Goal: Information Seeking & Learning: Check status

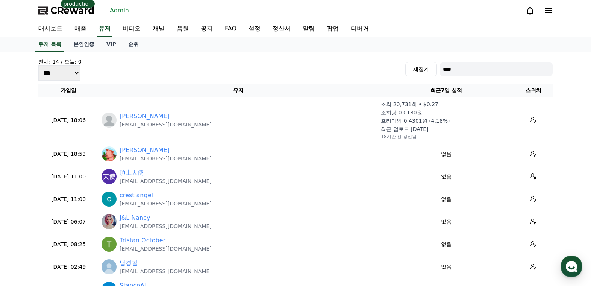
click at [488, 71] on input "****" at bounding box center [496, 69] width 113 height 14
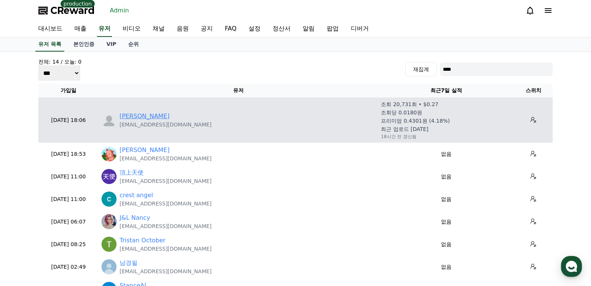
click at [123, 120] on link "[PERSON_NAME]" at bounding box center [145, 116] width 50 height 9
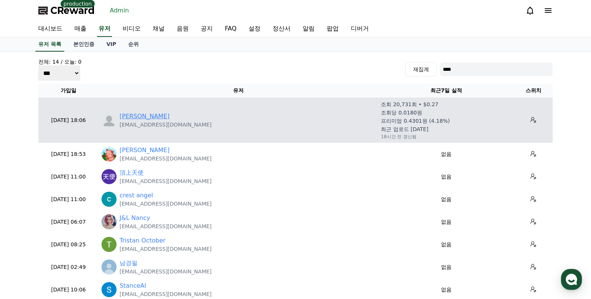
click at [125, 113] on link "[PERSON_NAME]" at bounding box center [145, 116] width 50 height 9
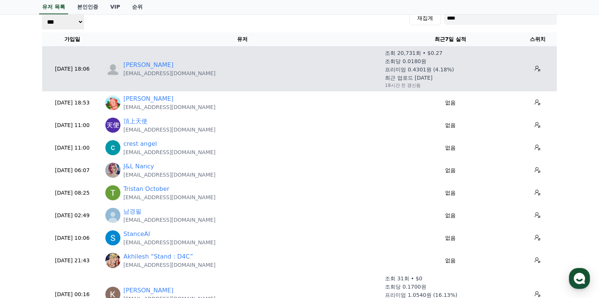
scroll to position [38, 0]
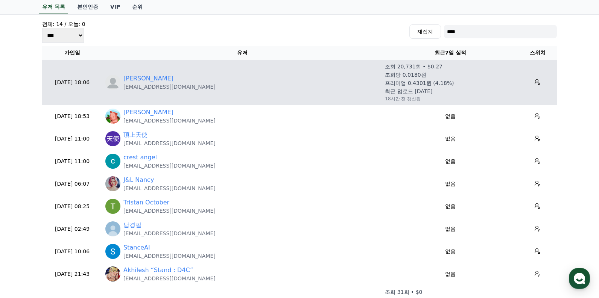
click at [118, 76] on div "Stan stansixacc@gmail.com" at bounding box center [241, 82] width 273 height 17
click at [126, 78] on link "[PERSON_NAME]" at bounding box center [148, 78] width 50 height 9
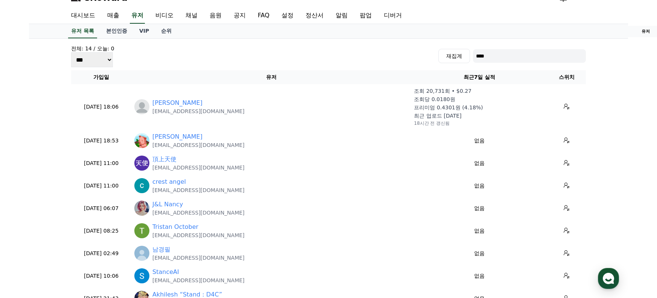
scroll to position [0, 0]
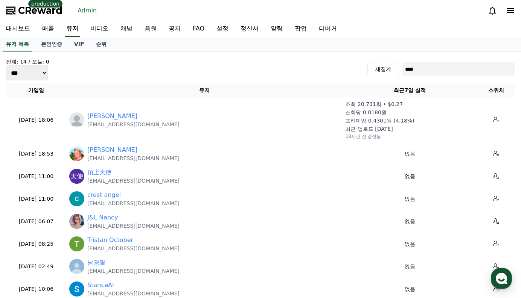
click at [78, 27] on link "유저" at bounding box center [72, 29] width 15 height 16
click at [433, 70] on input "****" at bounding box center [458, 69] width 113 height 14
paste input "**********"
type input "**********"
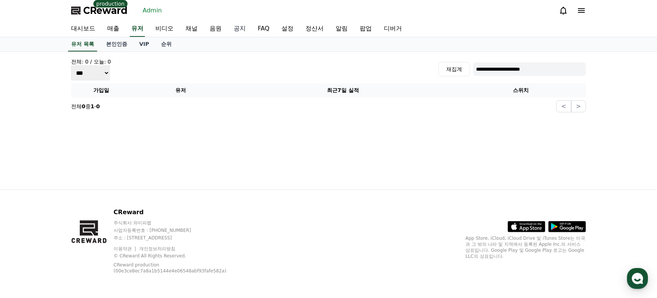
click at [234, 29] on link "공지" at bounding box center [240, 29] width 24 height 16
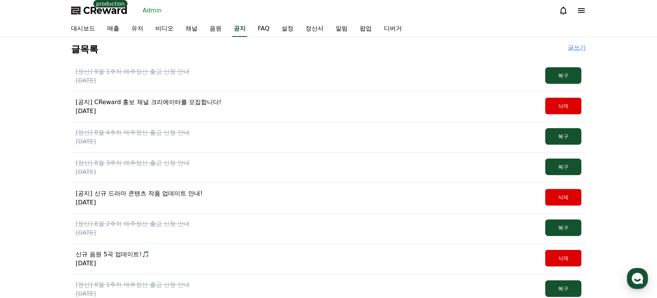
click at [144, 28] on link "유저" at bounding box center [137, 29] width 24 height 16
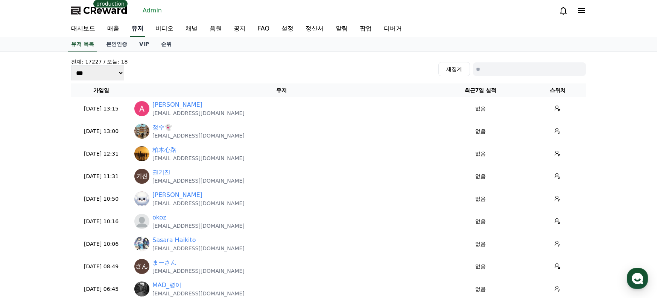
click at [141, 29] on link "유저" at bounding box center [137, 29] width 15 height 16
click at [162, 43] on link "순위" at bounding box center [166, 44] width 23 height 14
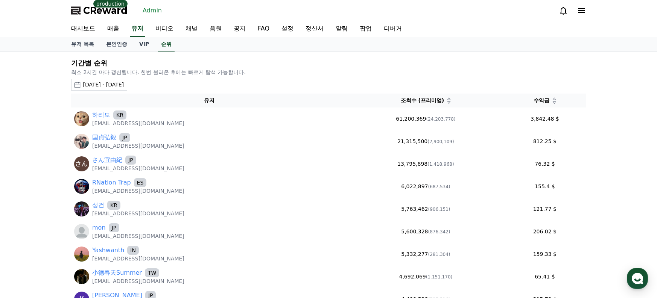
click at [124, 88] on div "[DATE] - [DATE]" at bounding box center [103, 85] width 41 height 8
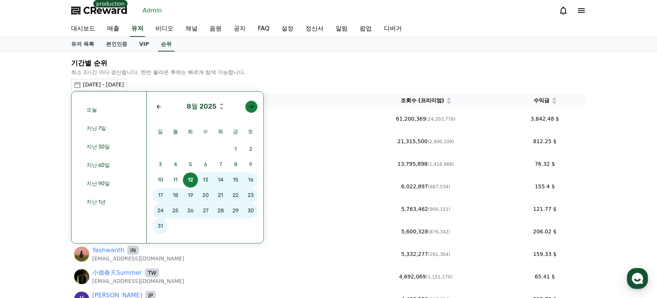
click at [252, 112] on button "button" at bounding box center [251, 107] width 12 height 12
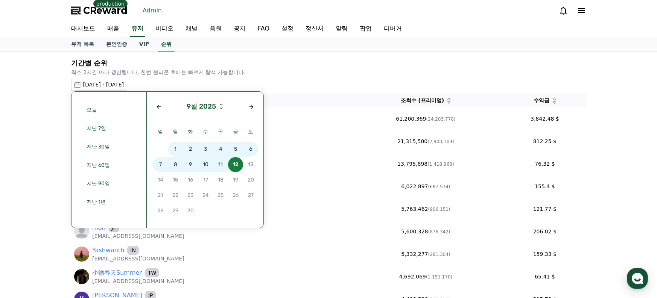
click at [192, 164] on span "9" at bounding box center [190, 164] width 15 height 15
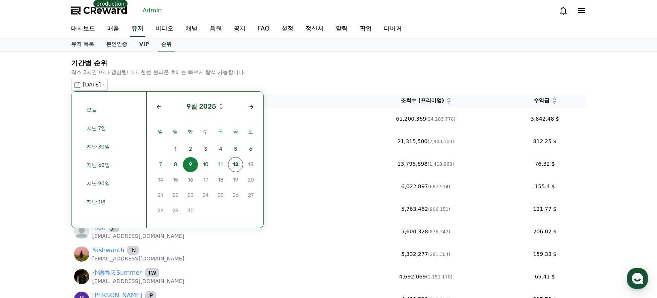
click at [192, 164] on span "9" at bounding box center [190, 164] width 15 height 15
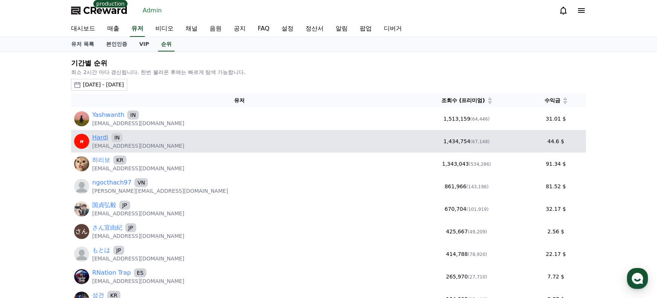
click at [104, 137] on link "Hardi" at bounding box center [100, 137] width 16 height 9
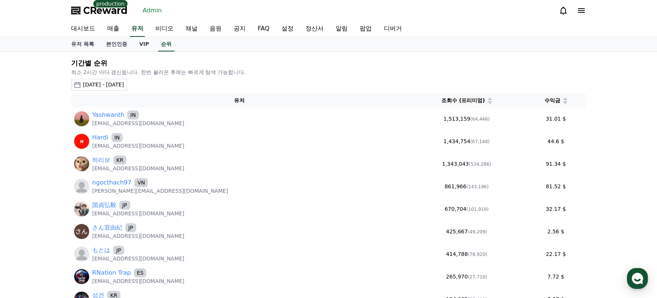
click at [109, 15] on span "CReward" at bounding box center [105, 11] width 44 height 12
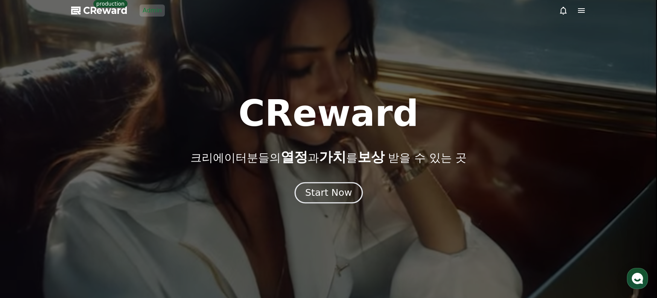
click at [301, 193] on button "Start Now" at bounding box center [328, 192] width 68 height 21
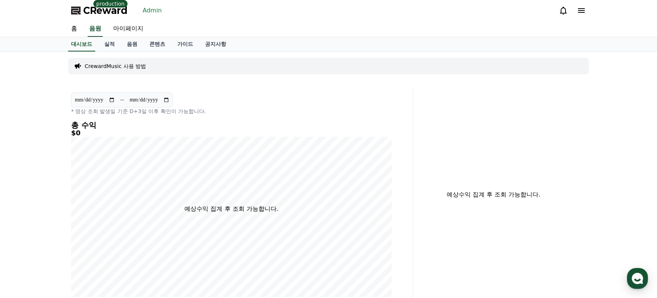
click at [183, 36] on div "홈 음원 마이페이지" at bounding box center [328, 29] width 527 height 16
click at [184, 39] on link "가이드" at bounding box center [185, 44] width 28 height 14
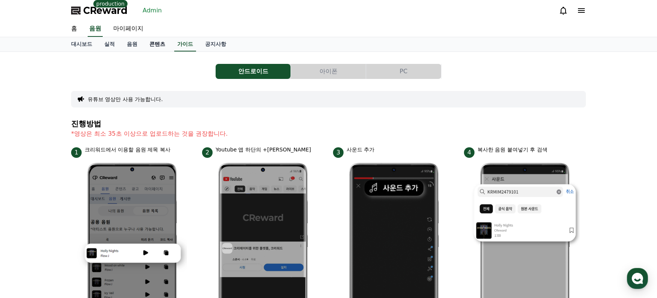
click at [146, 39] on link "콘텐츠" at bounding box center [157, 44] width 28 height 14
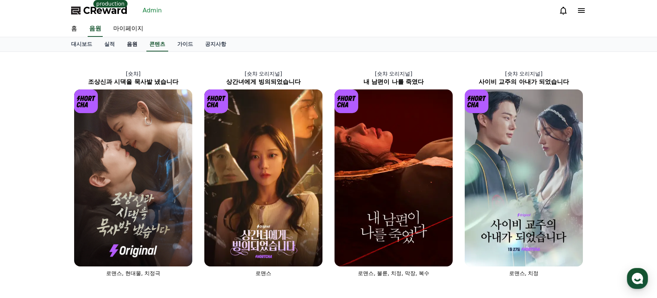
click at [124, 43] on link "음원" at bounding box center [132, 44] width 23 height 14
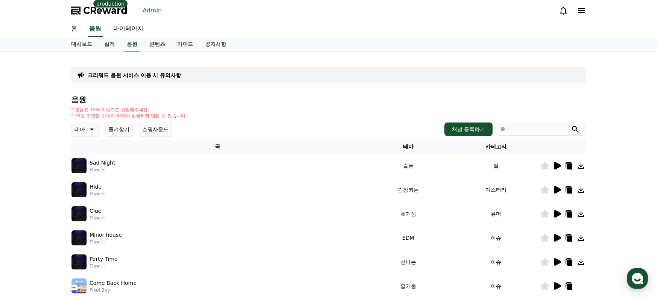
click at [149, 67] on div "크리워드 음원 서비스 이용 시 유의사항" at bounding box center [328, 75] width 515 height 17
click at [150, 71] on p "크리워드 음원 서비스 이용 시 유의사항" at bounding box center [134, 75] width 93 height 8
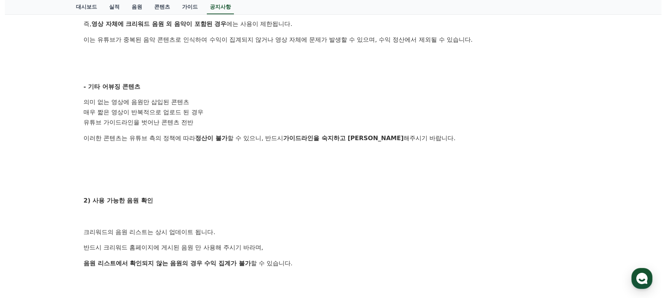
scroll to position [301, 0]
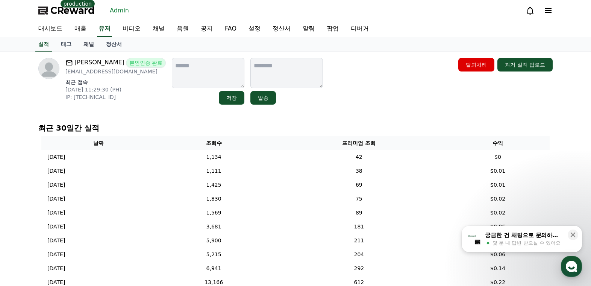
click at [92, 46] on link "채널" at bounding box center [88, 44] width 23 height 14
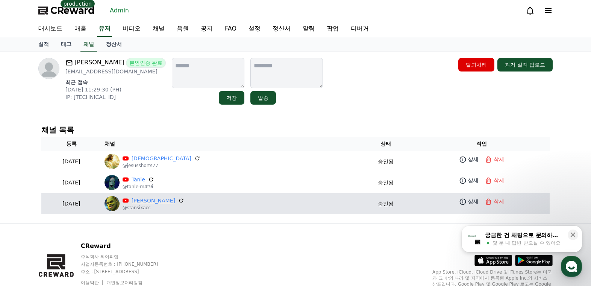
click at [172, 197] on link "[PERSON_NAME]" at bounding box center [154, 201] width 44 height 8
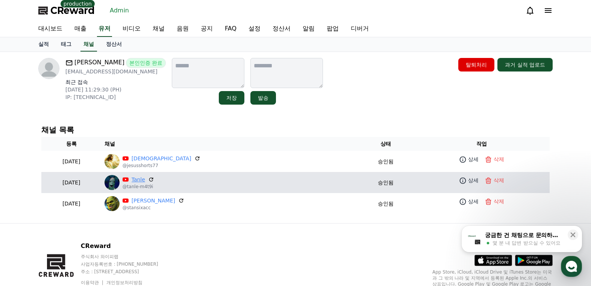
click at [145, 176] on link "Tanle" at bounding box center [139, 180] width 14 height 8
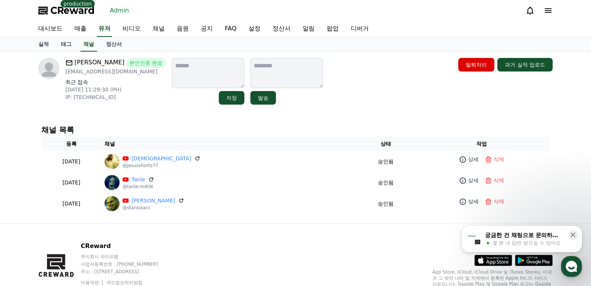
click at [300, 116] on div "Stan 본인인증 완료 stansixacc@gmail.com 최근 접속 2025-09-12 11:29:30 (PH) IP: 124.105.18…" at bounding box center [295, 137] width 527 height 171
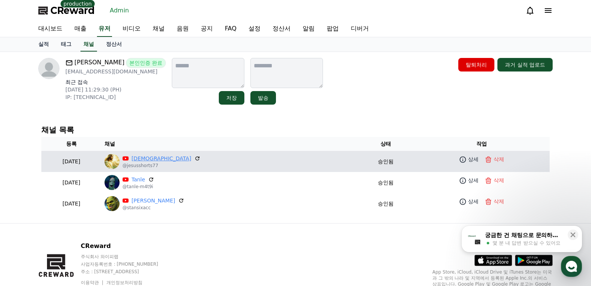
click at [180, 160] on link "JesusShorts" at bounding box center [162, 159] width 60 height 8
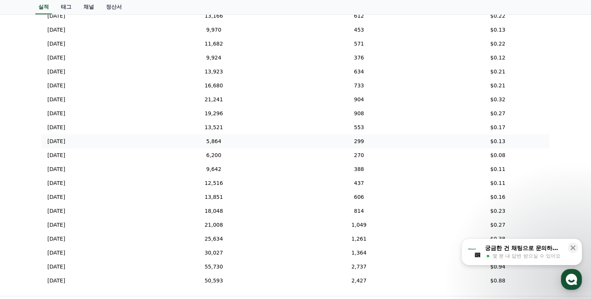
scroll to position [79, 0]
click at [572, 247] on icon at bounding box center [573, 247] width 5 height 5
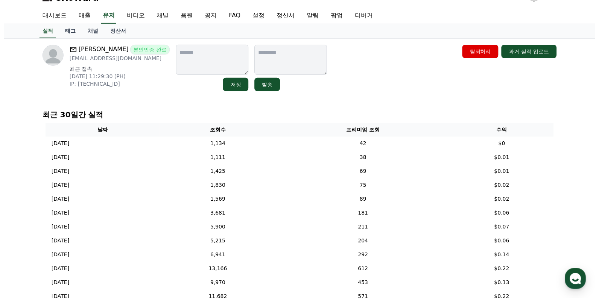
scroll to position [0, 0]
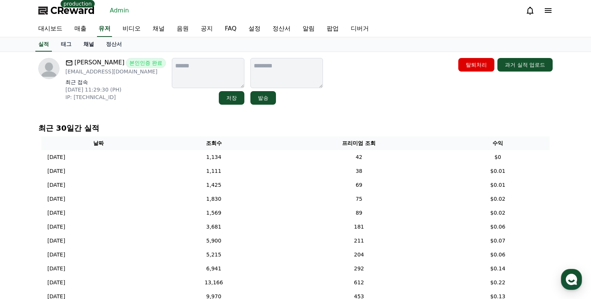
click at [86, 44] on link "채널" at bounding box center [88, 44] width 23 height 14
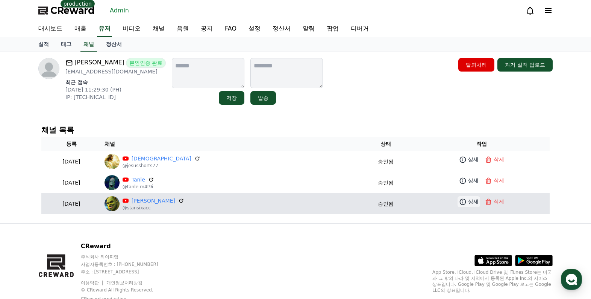
click at [468, 203] on p "상세" at bounding box center [473, 201] width 11 height 8
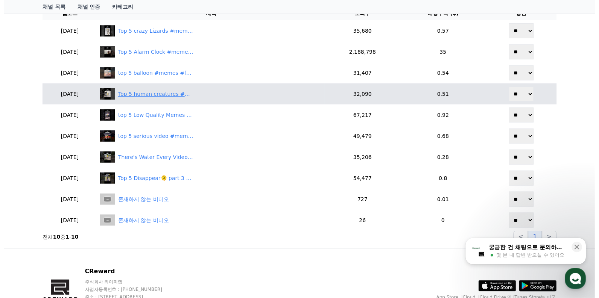
scroll to position [114, 0]
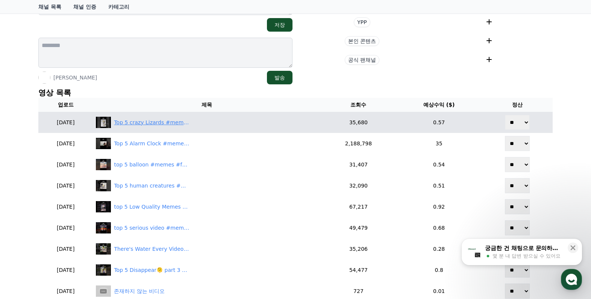
click at [175, 124] on div "Top 5 crazy Lizards #memes #funny" at bounding box center [151, 122] width 75 height 8
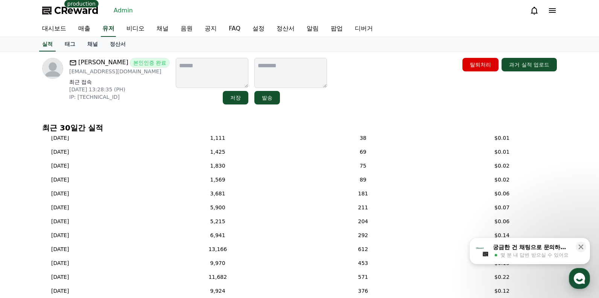
scroll to position [38, 0]
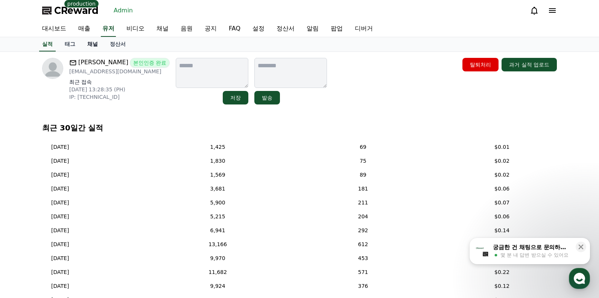
click at [95, 41] on link "채널" at bounding box center [92, 44] width 23 height 14
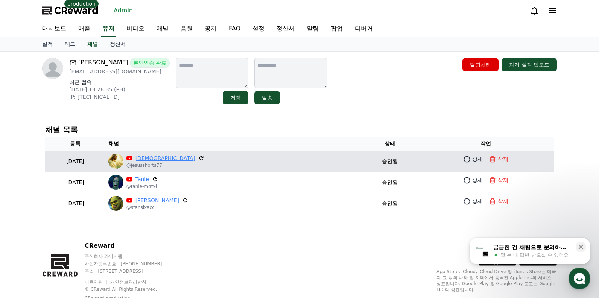
click at [183, 157] on link "[DEMOGRAPHIC_DATA]" at bounding box center [165, 159] width 60 height 8
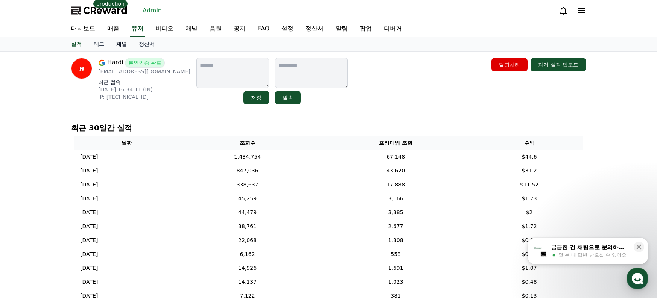
click at [117, 44] on link "채널" at bounding box center [121, 44] width 23 height 14
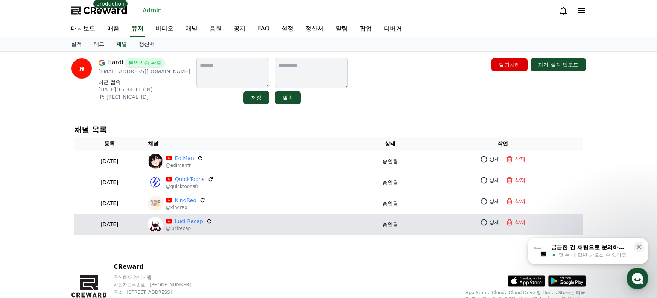
click at [203, 220] on link "Luci Recap" at bounding box center [189, 222] width 28 height 8
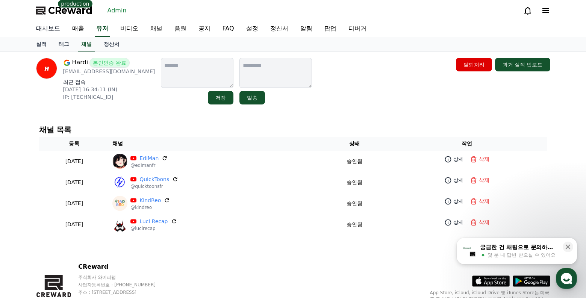
click at [59, 27] on link "대시보드" at bounding box center [48, 29] width 36 height 16
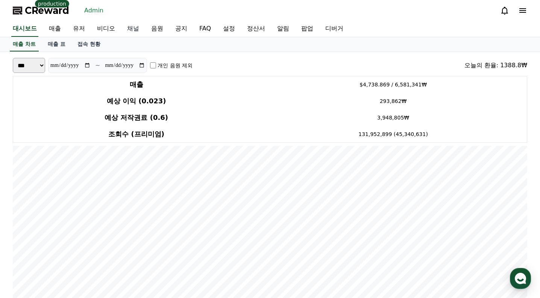
click at [133, 28] on link "채널" at bounding box center [133, 29] width 24 height 16
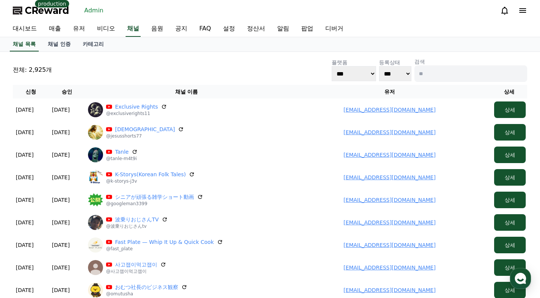
click at [448, 80] on input at bounding box center [470, 73] width 113 height 17
paste input "**********"
type input "**********"
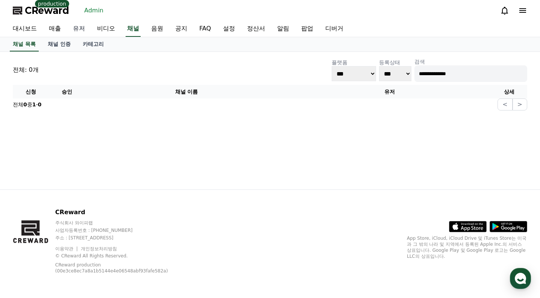
click at [81, 29] on link "유저" at bounding box center [79, 29] width 24 height 16
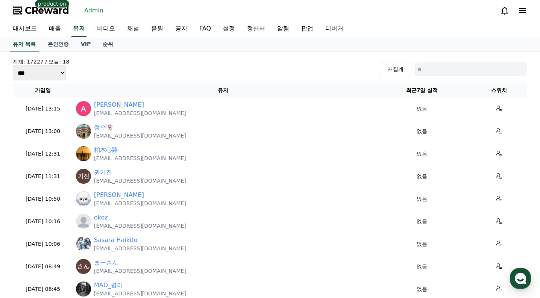
click at [457, 65] on input at bounding box center [470, 69] width 113 height 14
paste input "**********"
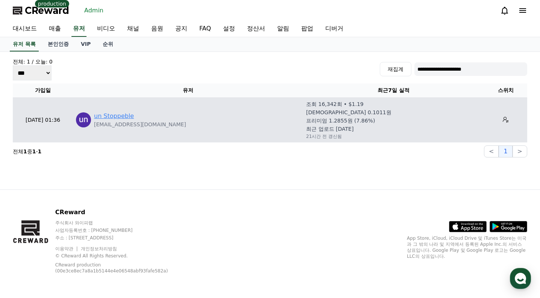
click at [129, 117] on link "un Stoppeble" at bounding box center [114, 116] width 40 height 9
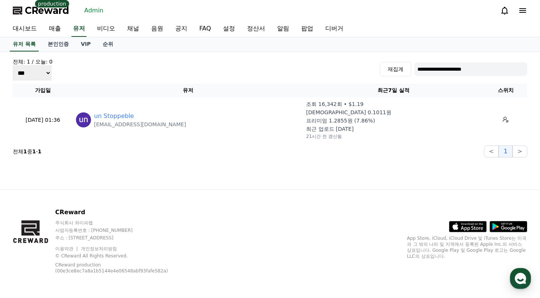
drag, startPoint x: 388, startPoint y: 15, endPoint x: 380, endPoint y: 15, distance: 7.5
click at [387, 15] on div "CReward production Admin" at bounding box center [270, 10] width 527 height 21
click at [455, 71] on input "**********" at bounding box center [470, 69] width 113 height 14
paste input "******"
type input "**********"
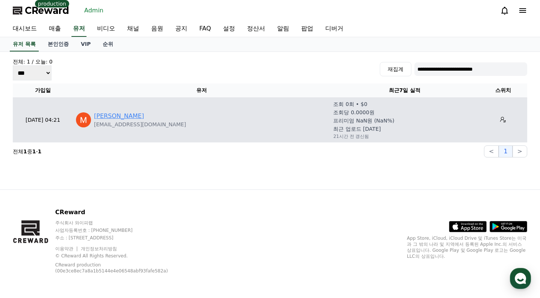
click at [131, 115] on link "Muhammad Sardar" at bounding box center [119, 116] width 50 height 9
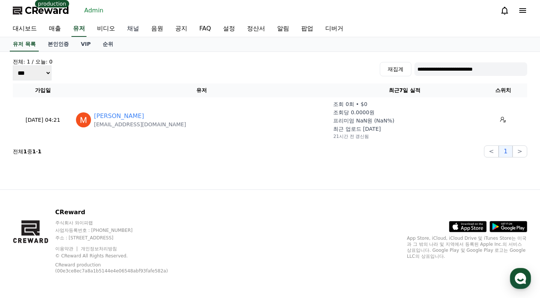
click at [132, 34] on link "채널" at bounding box center [133, 29] width 24 height 16
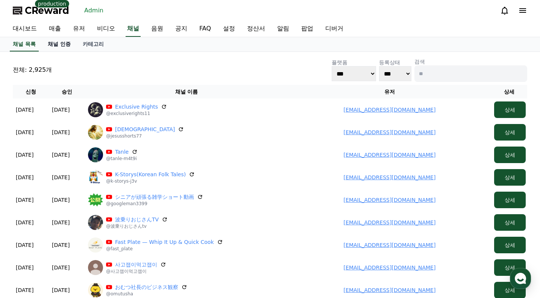
click at [65, 49] on link "채널 인증" at bounding box center [59, 44] width 35 height 14
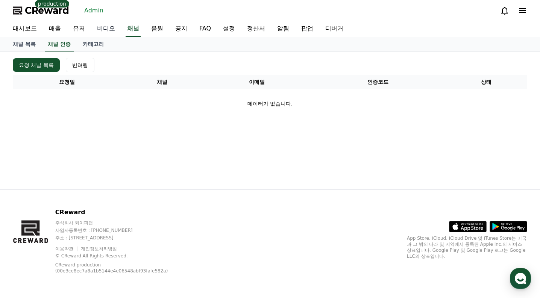
click at [100, 28] on link "비디오" at bounding box center [106, 29] width 30 height 16
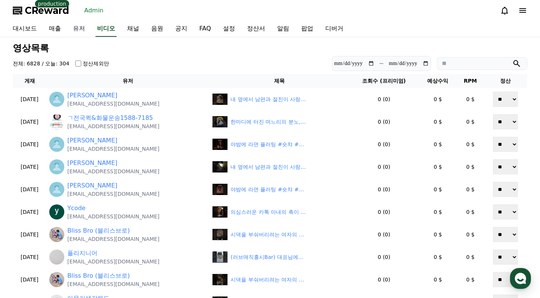
click at [80, 26] on link "유저" at bounding box center [79, 29] width 24 height 16
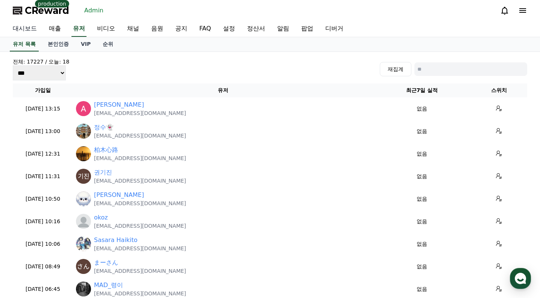
click at [28, 27] on link "대시보드" at bounding box center [25, 29] width 36 height 16
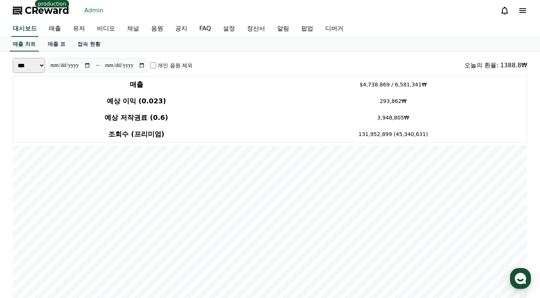
click at [128, 26] on link "채널" at bounding box center [133, 29] width 24 height 16
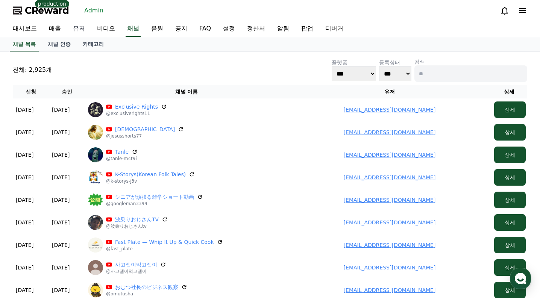
click at [86, 30] on link "유저" at bounding box center [79, 29] width 24 height 16
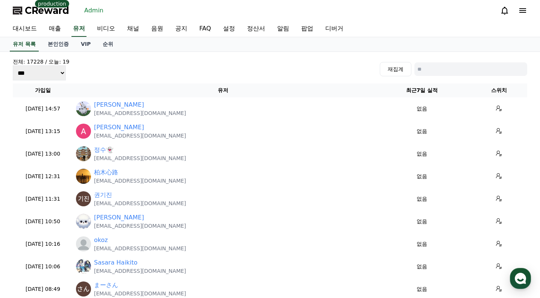
click at [434, 71] on input at bounding box center [470, 69] width 113 height 14
paste input "**********"
type input "**********"
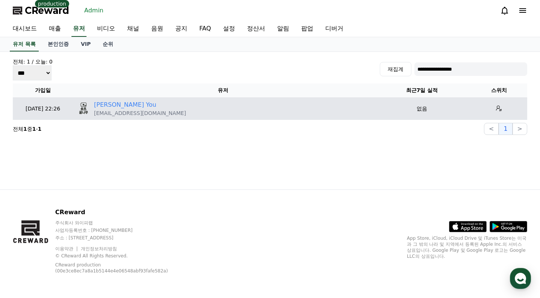
click at [131, 105] on div "Gi hong You" at bounding box center [140, 104] width 92 height 9
click at [117, 105] on link "Gi hong You" at bounding box center [125, 104] width 62 height 9
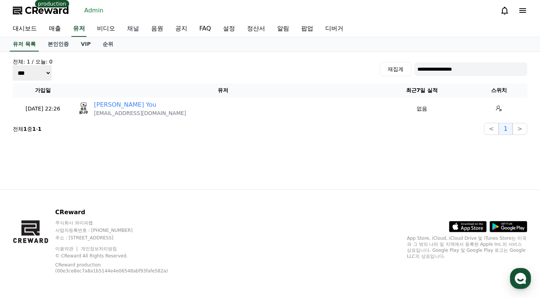
click at [132, 30] on link "채널" at bounding box center [133, 29] width 24 height 16
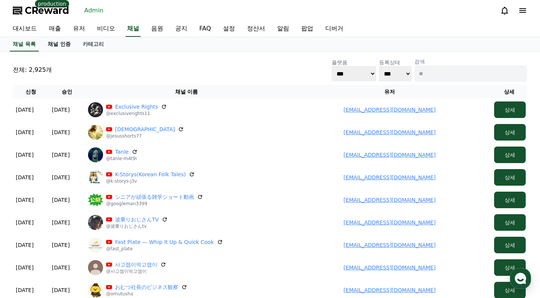
click at [52, 45] on link "채널 인증" at bounding box center [59, 44] width 35 height 14
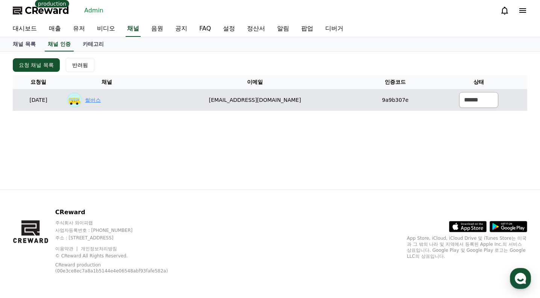
click at [101, 102] on link "썰버스" at bounding box center [93, 100] width 16 height 8
drag, startPoint x: 224, startPoint y: 97, endPoint x: 327, endPoint y: 102, distance: 103.5
click at [327, 102] on td "[EMAIL_ADDRESS][DOMAIN_NAME]" at bounding box center [255, 100] width 211 height 22
copy td "[EMAIL_ADDRESS][DOMAIN_NAME]"
click at [484, 95] on select "****** *** ***" at bounding box center [478, 100] width 39 height 16
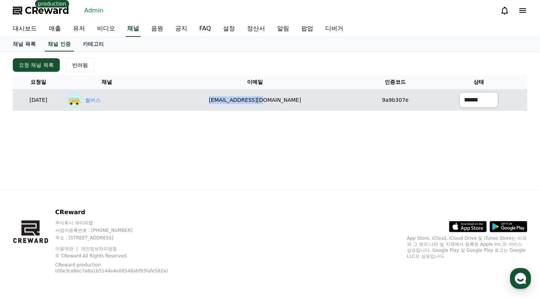
select select "********"
click at [459, 92] on select "****** *** ***" at bounding box center [478, 100] width 39 height 16
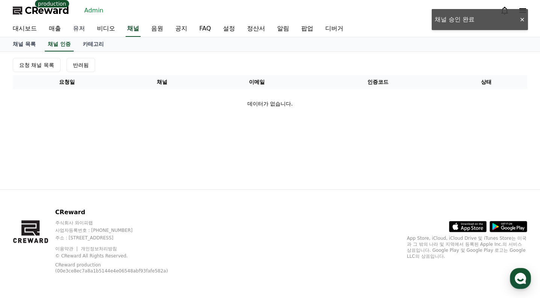
click at [86, 26] on link "유저" at bounding box center [79, 29] width 24 height 16
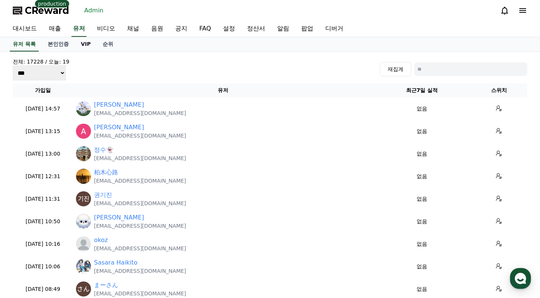
click at [87, 46] on link "VIP" at bounding box center [86, 44] width 22 height 14
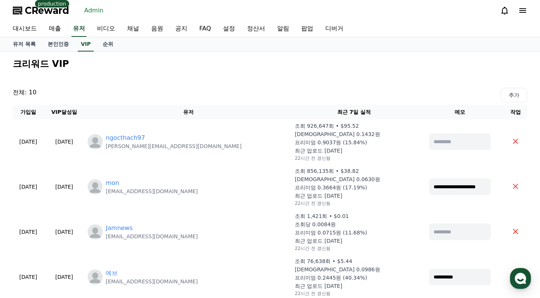
click at [106, 52] on div "유저 목록 본인인증 VIP 순위" at bounding box center [270, 44] width 540 height 15
click at [106, 49] on link "순위" at bounding box center [108, 44] width 23 height 14
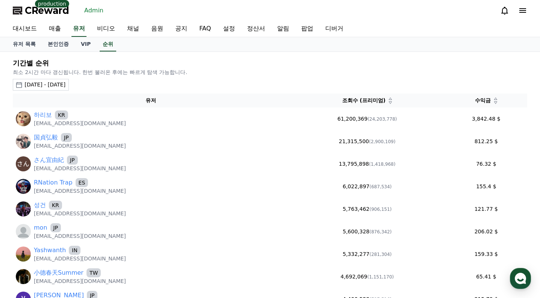
click at [69, 89] on button "[DATE] - [DATE]" at bounding box center [41, 85] width 56 height 12
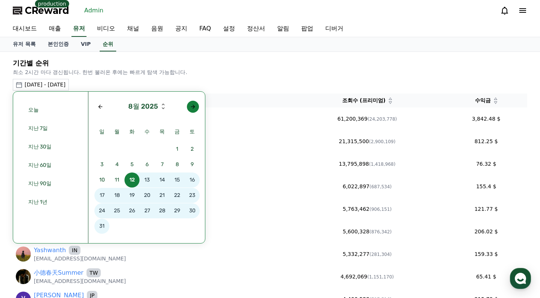
click at [190, 107] on div "Next month" at bounding box center [193, 107] width 6 height 6
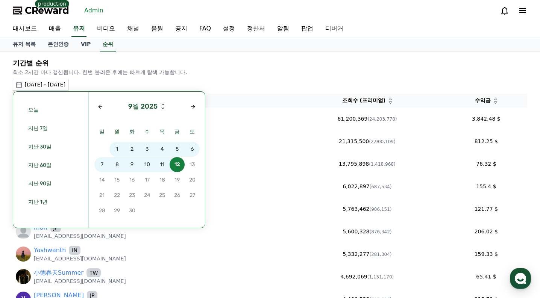
click at [142, 164] on span "10" at bounding box center [147, 164] width 15 height 15
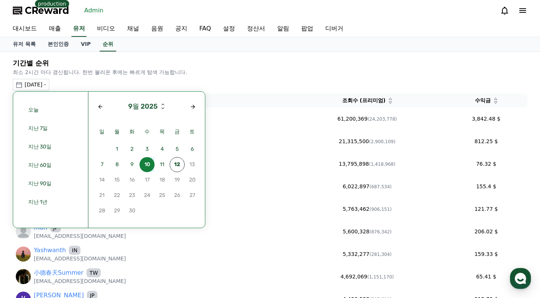
click at [142, 164] on span "10" at bounding box center [147, 164] width 15 height 15
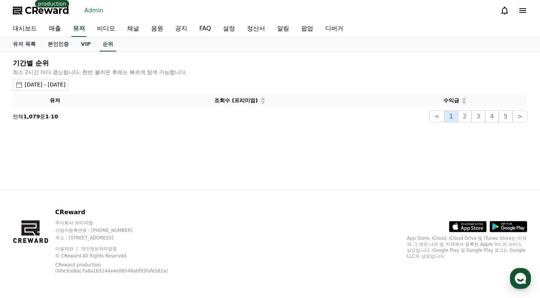
click at [451, 117] on button "1" at bounding box center [452, 117] width 14 height 12
click at [65, 84] on div "[DATE] - [DATE]" at bounding box center [44, 85] width 41 height 8
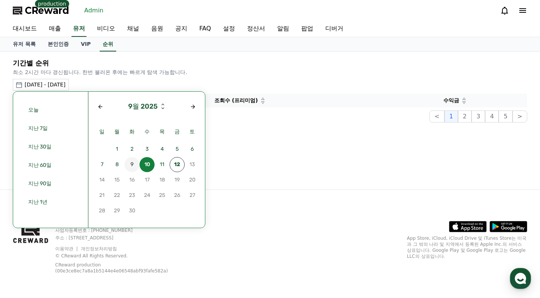
click at [134, 162] on span "9" at bounding box center [132, 164] width 15 height 15
click at [146, 166] on span "10" at bounding box center [147, 164] width 15 height 15
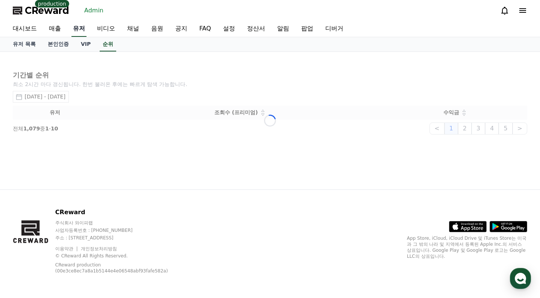
click at [78, 32] on link "유저" at bounding box center [78, 29] width 15 height 16
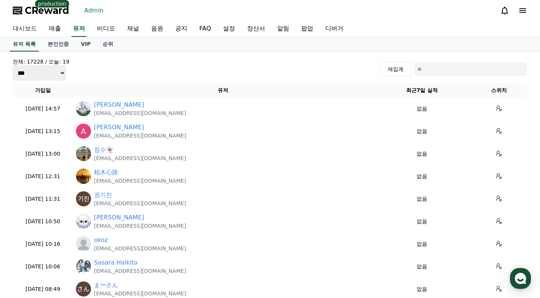
click at [26, 27] on link "대시보드" at bounding box center [25, 29] width 36 height 16
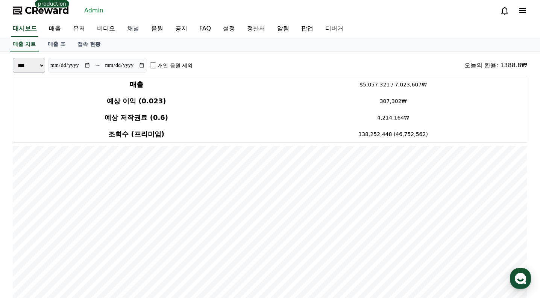
click at [140, 27] on link "채널" at bounding box center [133, 29] width 24 height 16
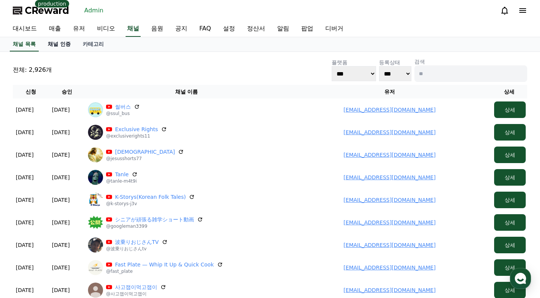
click at [62, 49] on link "채널 인증" at bounding box center [59, 44] width 35 height 14
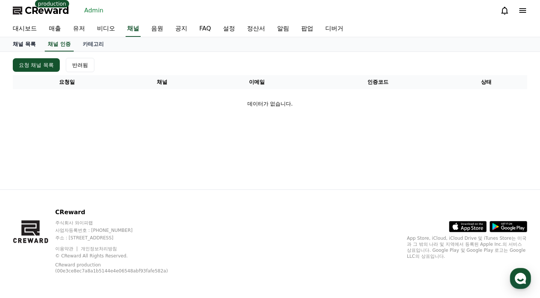
click at [31, 47] on link "채널 목록" at bounding box center [24, 44] width 35 height 14
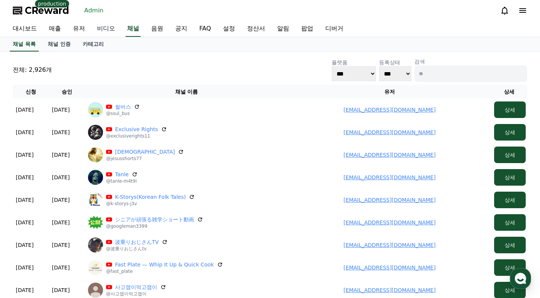
click at [114, 28] on link "비디오" at bounding box center [106, 29] width 30 height 16
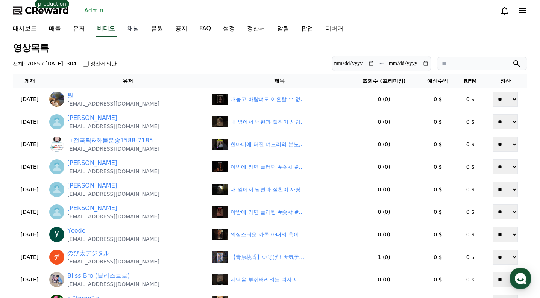
click at [132, 30] on link "채널" at bounding box center [133, 29] width 24 height 16
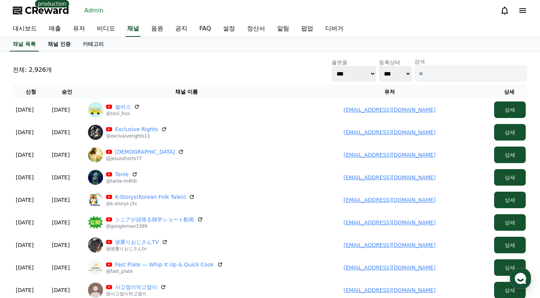
click at [63, 49] on link "채널 인증" at bounding box center [59, 44] width 35 height 14
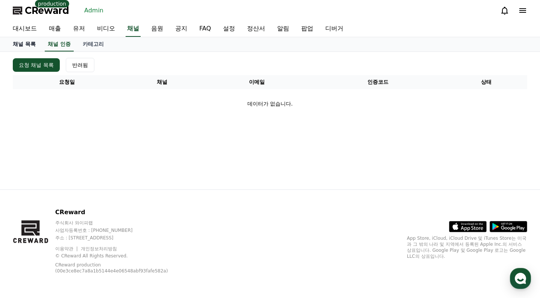
click at [32, 41] on link "채널 목록" at bounding box center [24, 44] width 35 height 14
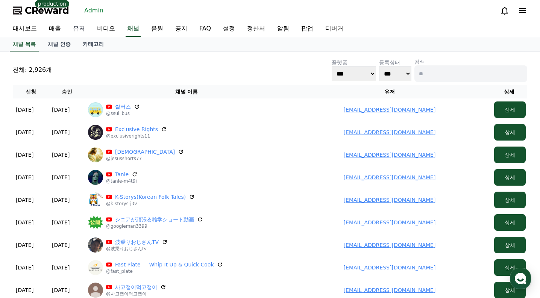
click at [87, 29] on link "유저" at bounding box center [79, 29] width 24 height 16
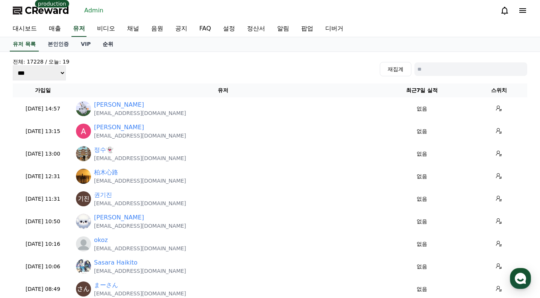
click at [102, 44] on link "순위" at bounding box center [108, 44] width 23 height 14
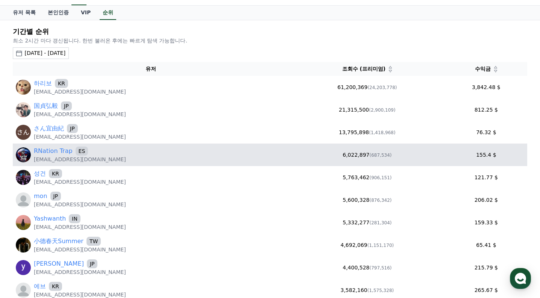
scroll to position [75, 0]
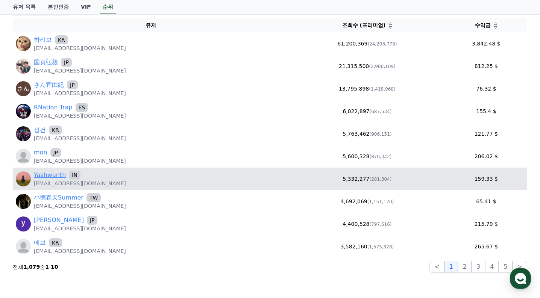
click at [55, 178] on link "Yashwanth" at bounding box center [50, 175] width 32 height 9
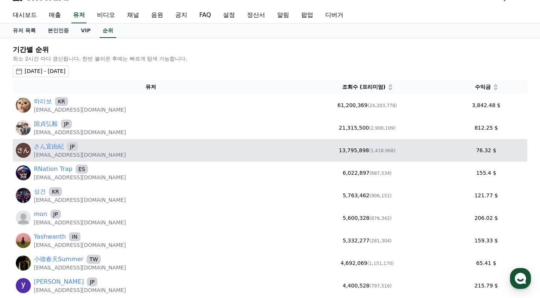
scroll to position [0, 0]
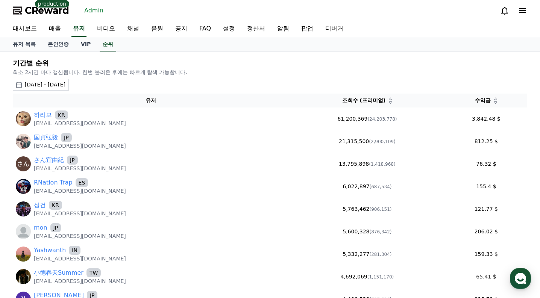
click at [65, 84] on div "[DATE] - [DATE]" at bounding box center [44, 85] width 41 height 8
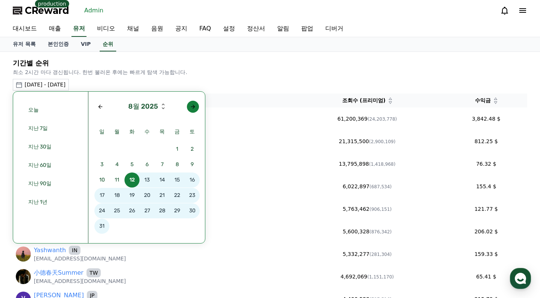
click at [196, 109] on button "button" at bounding box center [193, 107] width 12 height 12
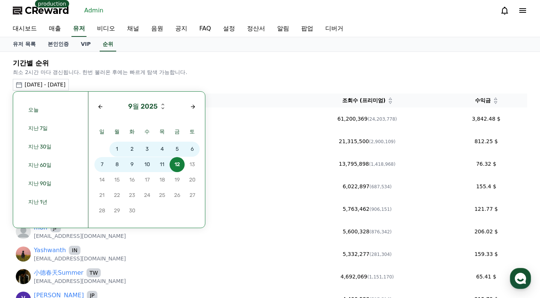
click at [144, 165] on span "10" at bounding box center [147, 164] width 15 height 15
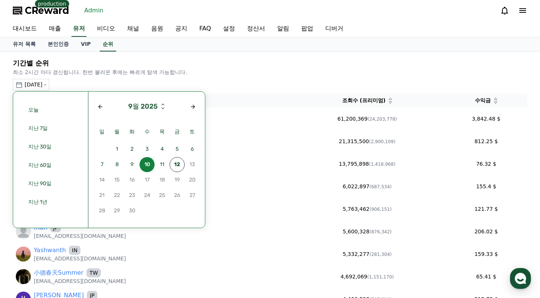
click at [144, 165] on span "10" at bounding box center [147, 164] width 15 height 15
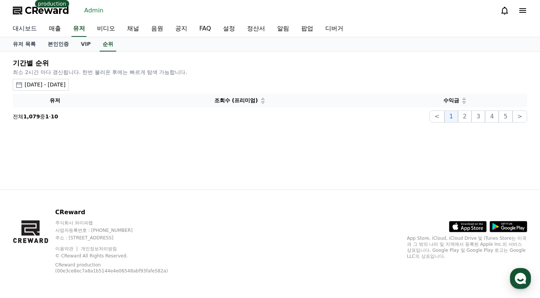
click at [24, 31] on link "대시보드" at bounding box center [25, 29] width 36 height 16
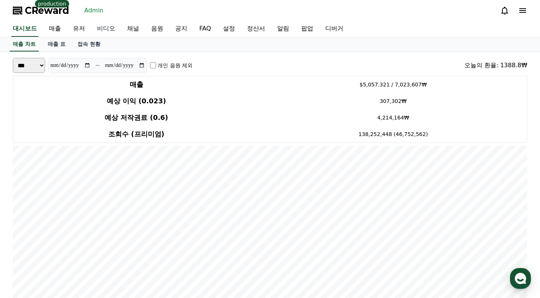
click at [103, 30] on link "비디오" at bounding box center [106, 29] width 30 height 16
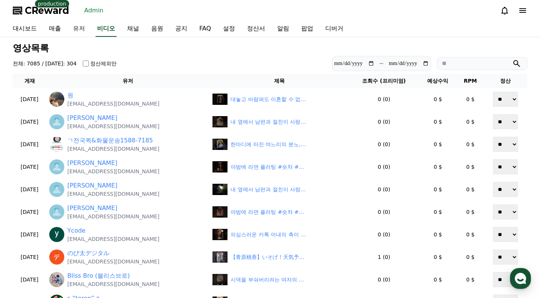
click at [84, 29] on link "유저" at bounding box center [79, 29] width 24 height 16
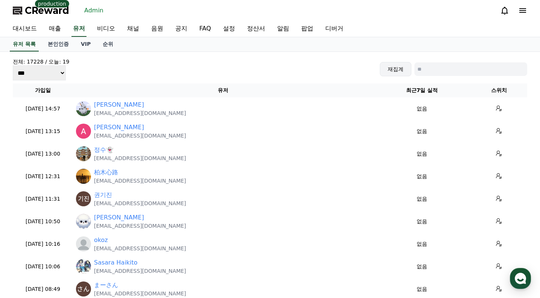
click at [385, 68] on button "재집계" at bounding box center [396, 69] width 32 height 14
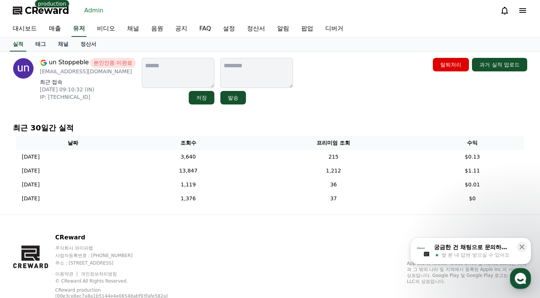
click at [351, 109] on div "un Stoppeble 본인인증 미완료 unstoppeble61@gmail.com 최근 접속 2025-09-12 09:10:32 (IN) IP…" at bounding box center [270, 133] width 527 height 163
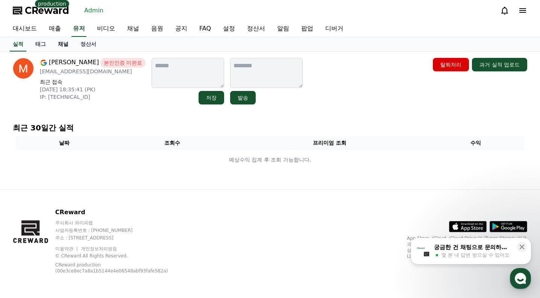
click at [68, 45] on link "채널" at bounding box center [63, 44] width 23 height 14
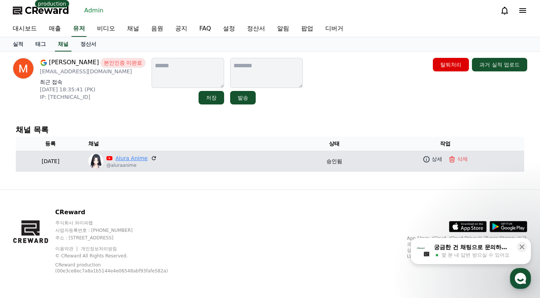
click at [148, 156] on link "Alura Anime" at bounding box center [131, 159] width 32 height 8
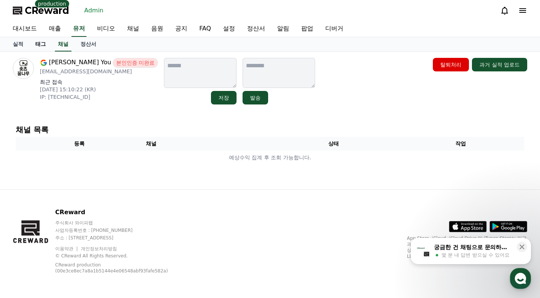
click at [45, 44] on link "태그" at bounding box center [40, 44] width 23 height 14
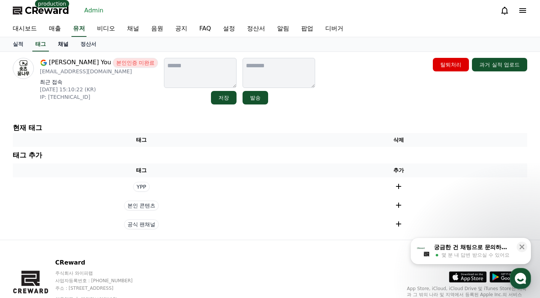
click at [62, 45] on link "채널" at bounding box center [63, 44] width 23 height 14
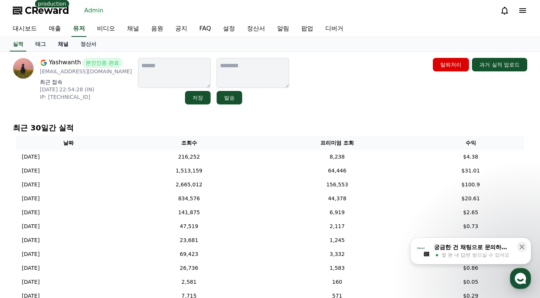
click at [70, 44] on link "채널" at bounding box center [63, 44] width 23 height 14
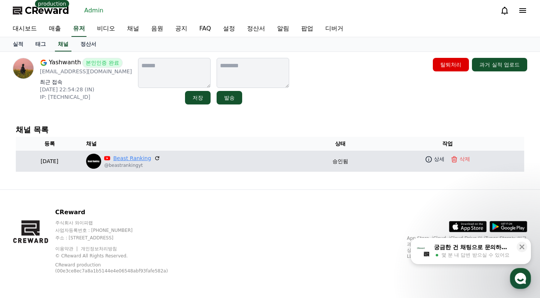
click at [151, 156] on link "Beast Ranking" at bounding box center [132, 159] width 38 height 8
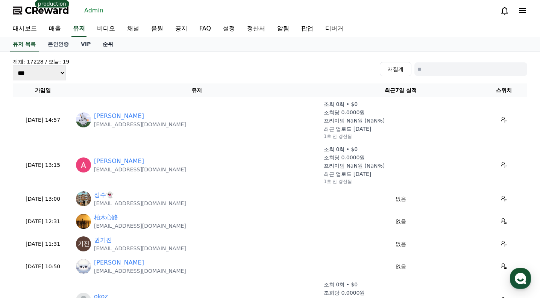
click at [107, 47] on link "순위" at bounding box center [108, 44] width 23 height 14
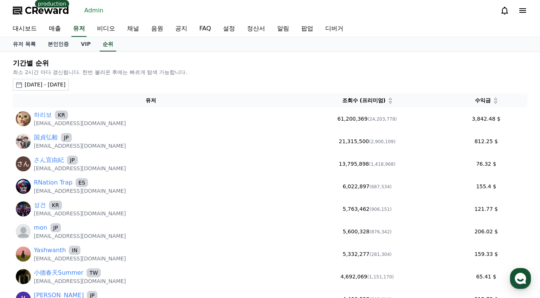
click at [65, 86] on div "[DATE] - [DATE]" at bounding box center [44, 85] width 41 height 8
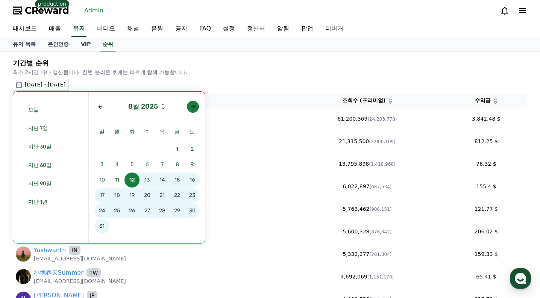
click at [197, 106] on button "button" at bounding box center [193, 107] width 12 height 12
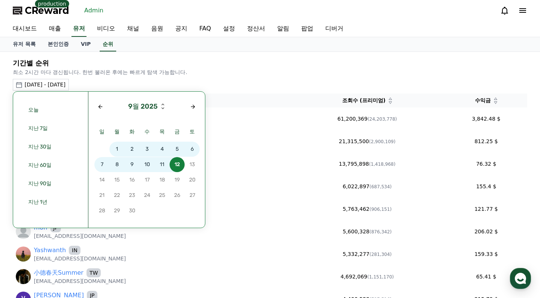
click at [144, 164] on span "10" at bounding box center [147, 164] width 15 height 15
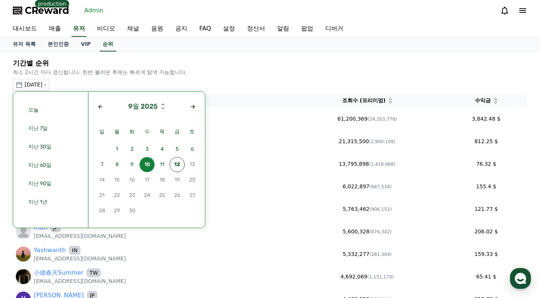
click at [144, 164] on span "10" at bounding box center [147, 164] width 15 height 15
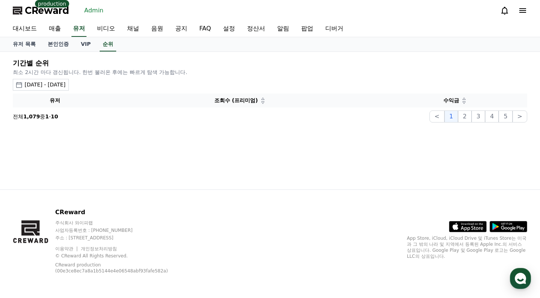
click at [69, 79] on button "[DATE] - [DATE]" at bounding box center [41, 85] width 56 height 12
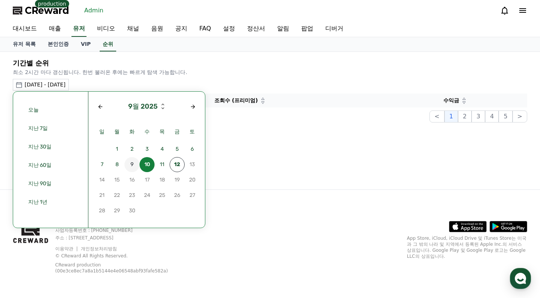
click at [134, 165] on span "9" at bounding box center [132, 164] width 15 height 15
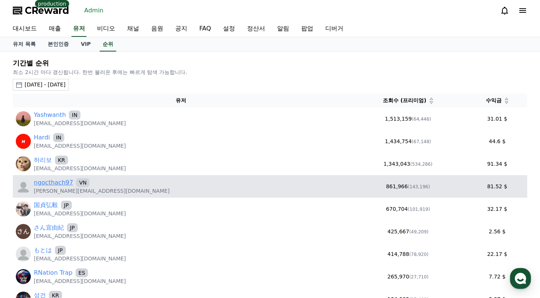
click at [49, 181] on link "ngocthach97" at bounding box center [53, 182] width 39 height 9
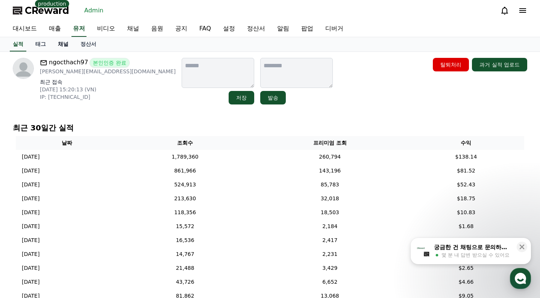
click at [61, 47] on link "채널" at bounding box center [63, 44] width 23 height 14
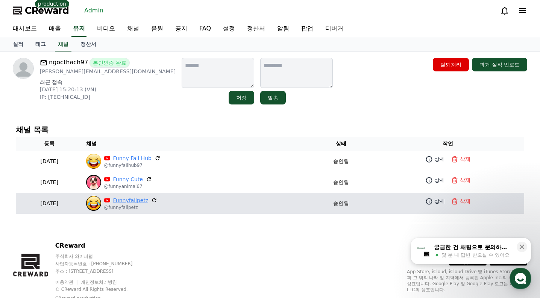
click at [149, 200] on link "Funnyfailpetz" at bounding box center [130, 201] width 35 height 8
